Goal: Use online tool/utility

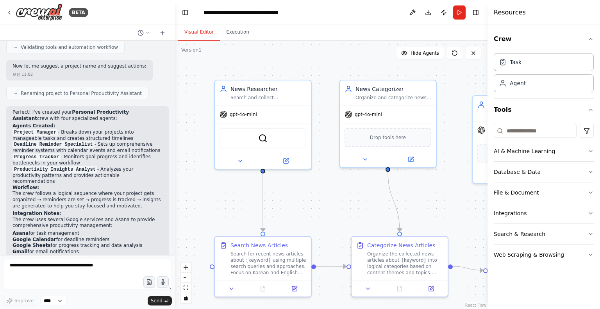
scroll to position [547, 0]
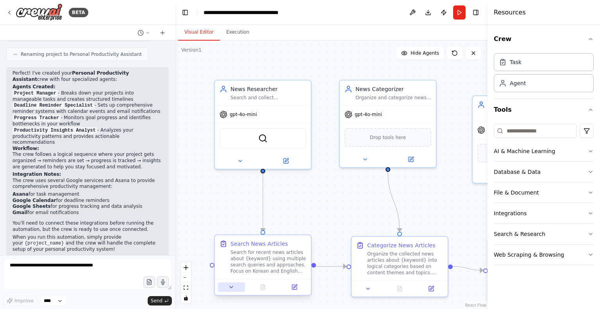
click at [231, 289] on icon at bounding box center [231, 287] width 6 height 6
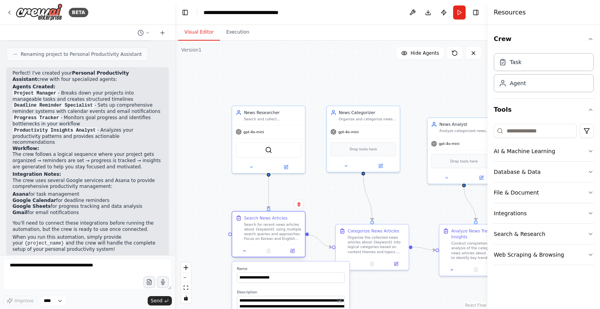
drag, startPoint x: 293, startPoint y: 241, endPoint x: 324, endPoint y: 214, distance: 41.6
click at [296, 238] on div "Search for recent news articles about {keyword} using multiple search queries a…" at bounding box center [272, 233] width 57 height 19
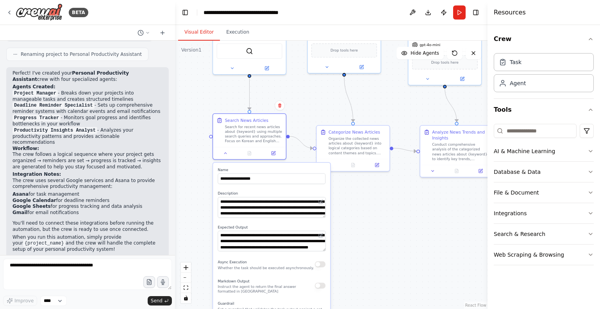
drag, startPoint x: 330, startPoint y: 204, endPoint x: 310, endPoint y: 115, distance: 91.2
click at [310, 115] on div ".deletable-edge-delete-btn { width: 20px; height: 20px; border: 0px solid #ffff…" at bounding box center [331, 175] width 313 height 269
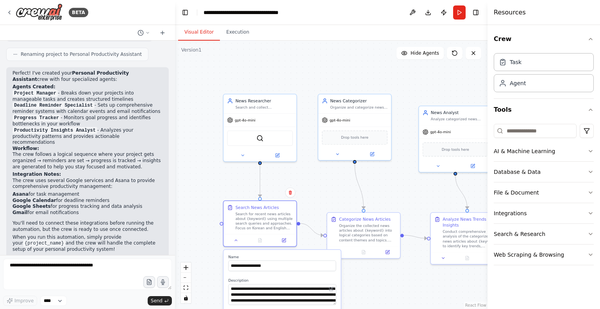
drag, startPoint x: 299, startPoint y: 95, endPoint x: 309, endPoint y: 180, distance: 85.9
click at [309, 180] on div ".deletable-edge-delete-btn { width: 20px; height: 20px; border: 0px solid #ffff…" at bounding box center [331, 175] width 313 height 269
click at [564, 170] on button "Database & Data" at bounding box center [544, 172] width 100 height 20
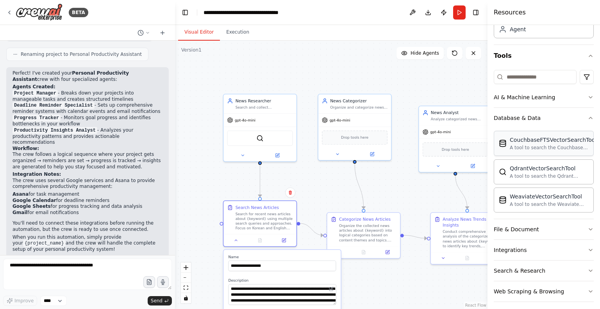
scroll to position [58, 0]
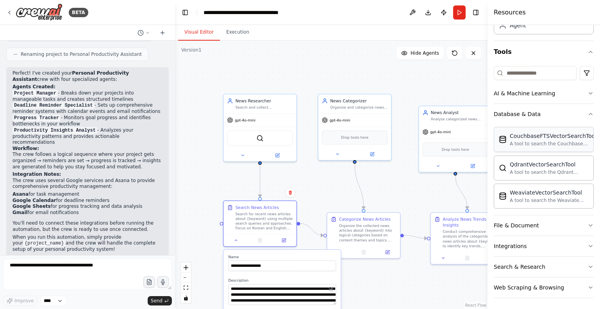
click at [536, 143] on div "A tool to search the Couchbase database for relevant information on internal do…" at bounding box center [553, 144] width 87 height 6
click at [556, 144] on div "A tool to search the Couchbase database for relevant information on internal do…" at bounding box center [553, 144] width 87 height 6
click at [544, 115] on button "Database & Data" at bounding box center [544, 114] width 100 height 20
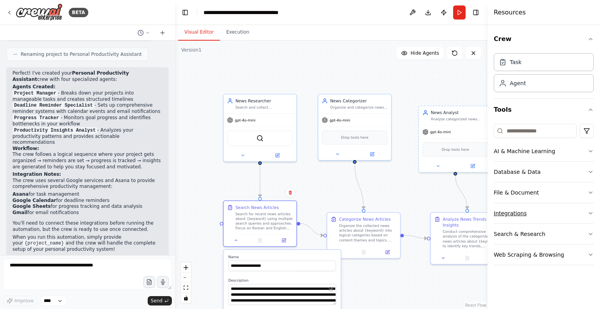
click at [543, 211] on button "Integrations" at bounding box center [544, 213] width 100 height 20
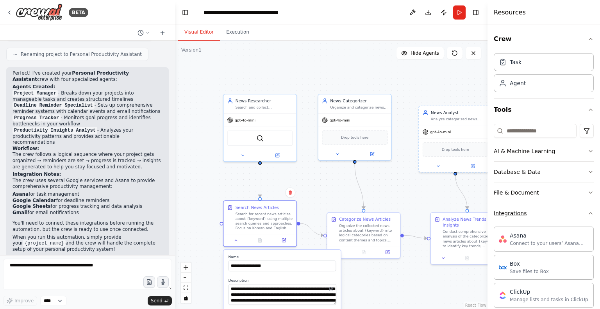
click at [528, 214] on button "Integrations" at bounding box center [544, 213] width 100 height 20
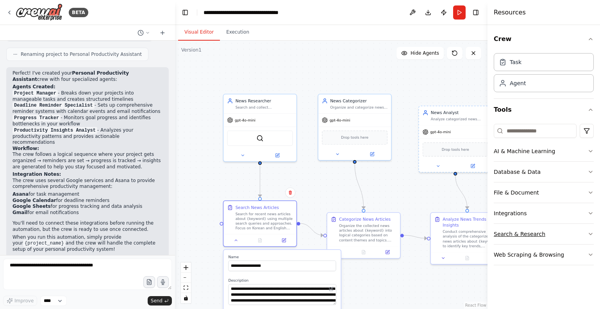
click at [528, 233] on div "Search & Research" at bounding box center [520, 234] width 52 height 8
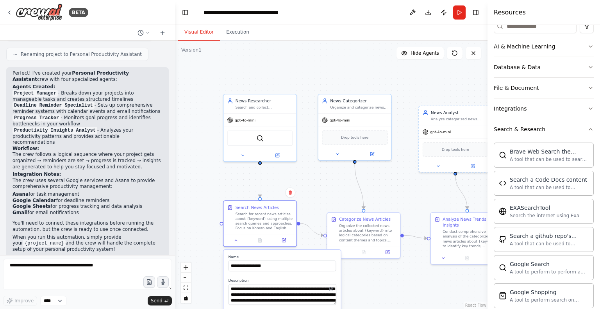
scroll to position [117, 0]
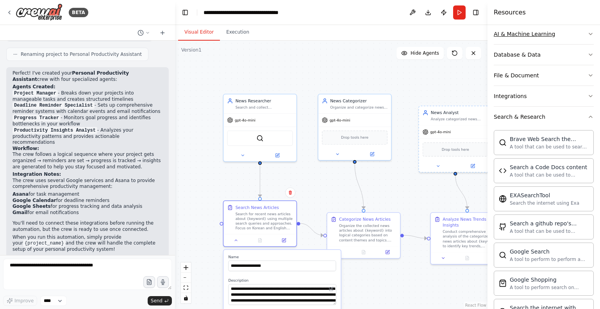
click at [516, 33] on div "AI & Machine Learning" at bounding box center [524, 34] width 61 height 8
